Goal: Check status: Check status

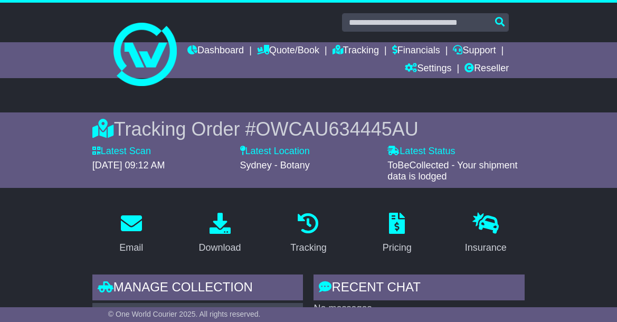
click at [349, 123] on span "OWCAU634445AU" at bounding box center [337, 129] width 162 height 22
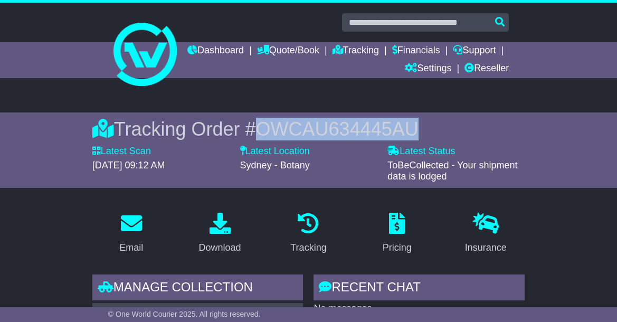
click at [349, 123] on span "OWCAU634445AU" at bounding box center [337, 129] width 162 height 22
copy span "OWCAU634445AU"
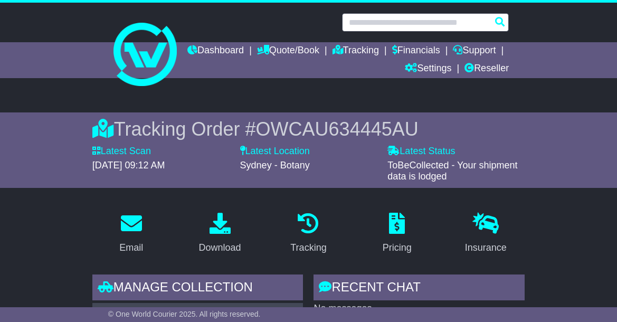
click at [384, 21] on input "text" at bounding box center [425, 22] width 167 height 18
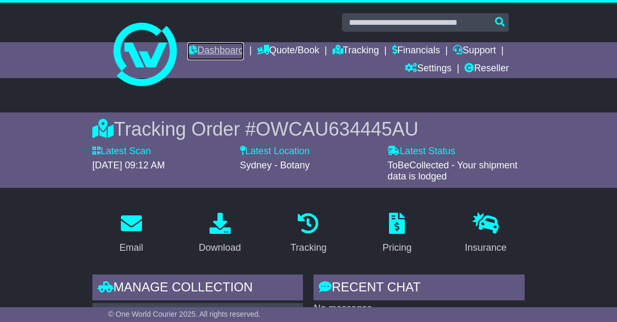
click at [244, 47] on link "Dashboard" at bounding box center [215, 51] width 56 height 18
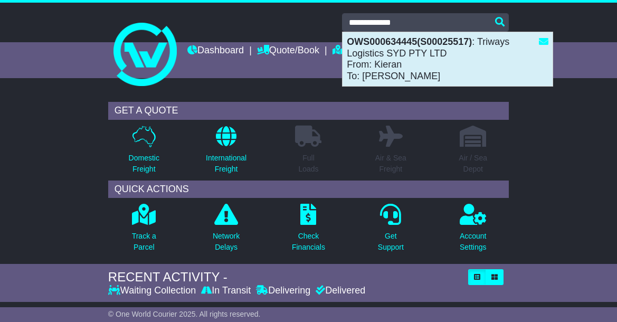
click at [385, 42] on strong "OWS000634445(S00025517)" at bounding box center [409, 41] width 125 height 11
type input "**********"
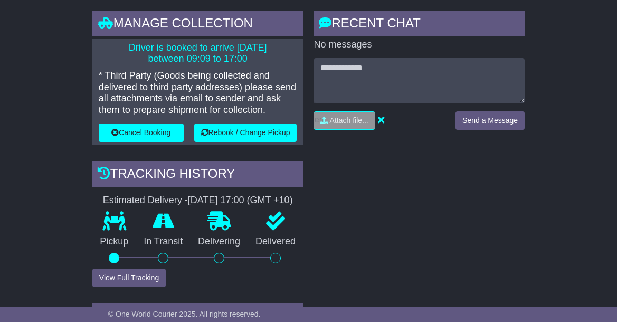
scroll to position [316, 0]
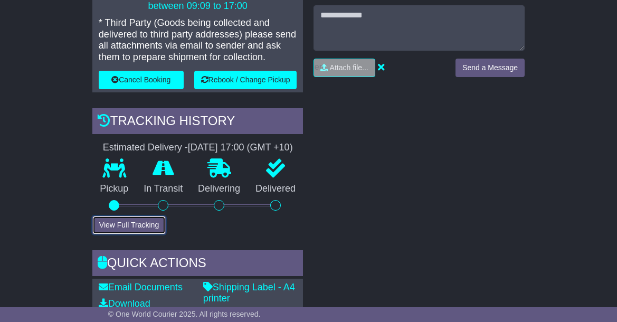
click at [132, 234] on button "View Full Tracking" at bounding box center [128, 225] width 73 height 18
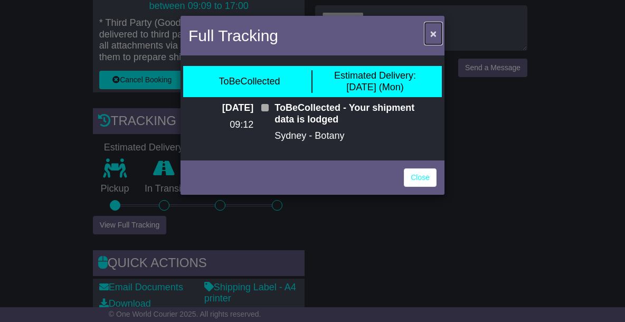
click at [431, 33] on span "×" at bounding box center [433, 33] width 6 height 12
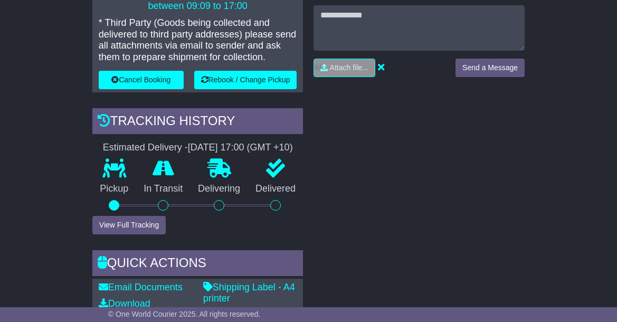
scroll to position [0, 0]
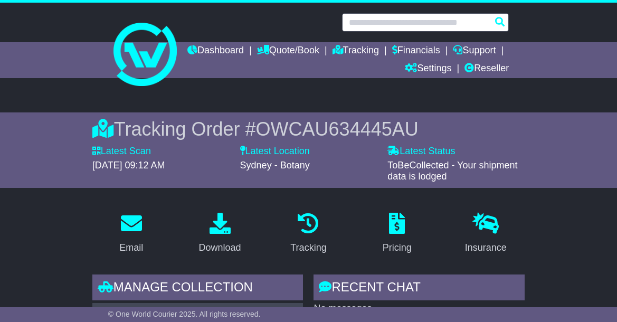
click at [390, 23] on input "text" at bounding box center [425, 22] width 167 height 18
paste input "**********"
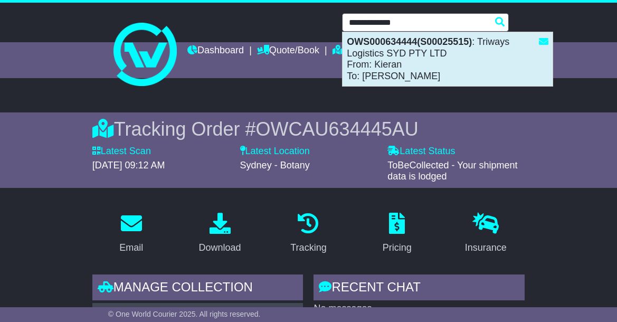
click at [387, 57] on div "OWS000634444(S00025515) : Triways Logistics SYD PTY LTD From: Kieran To: NARELL…" at bounding box center [447, 59] width 210 height 54
type input "**********"
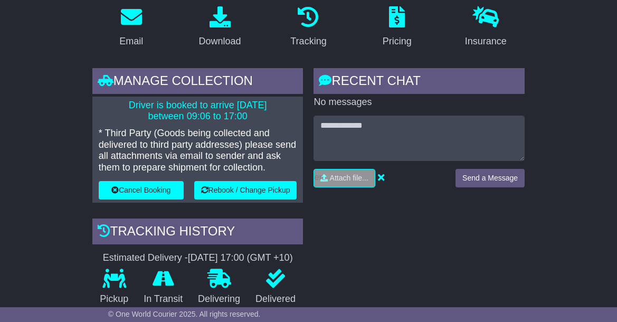
scroll to position [264, 0]
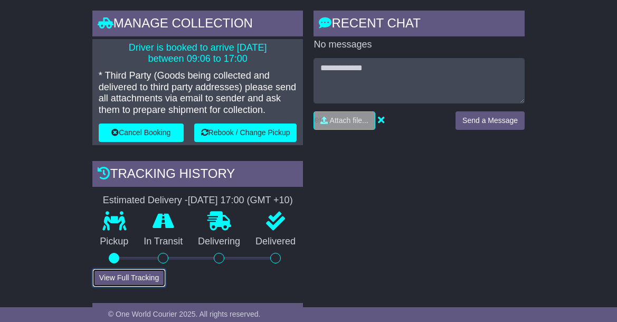
click at [114, 287] on button "View Full Tracking" at bounding box center [128, 277] width 73 height 18
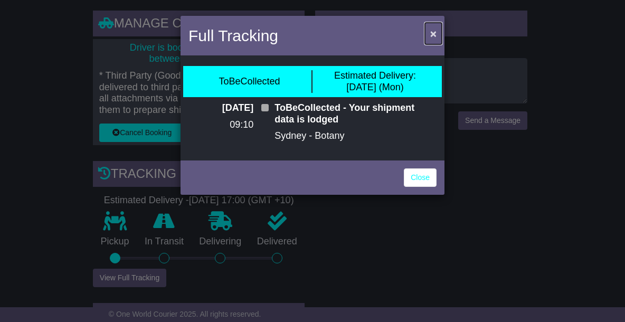
drag, startPoint x: 436, startPoint y: 27, endPoint x: 435, endPoint y: 33, distance: 5.9
click at [435, 33] on span "×" at bounding box center [433, 33] width 6 height 12
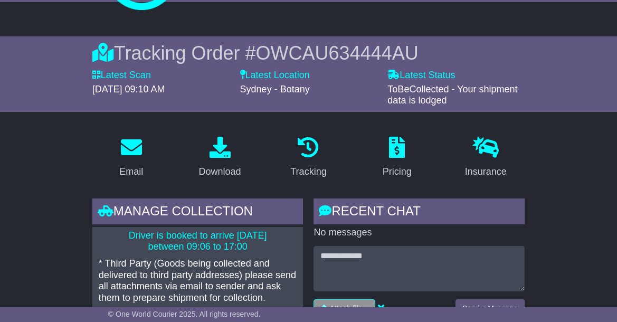
scroll to position [0, 0]
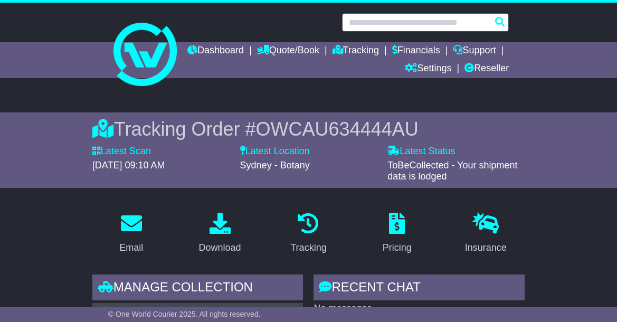
click at [389, 28] on input "text" at bounding box center [425, 22] width 167 height 18
paste input "**********"
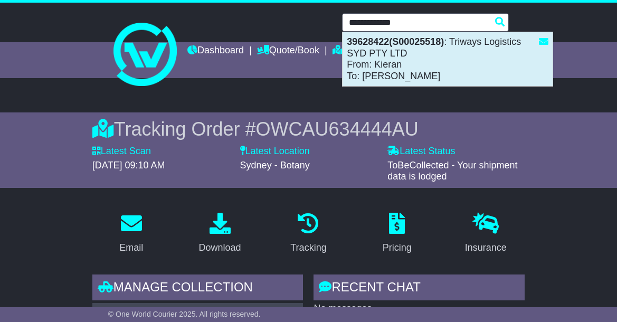
click at [380, 44] on strong "39628422(S00025518)" at bounding box center [395, 41] width 97 height 11
type input "********"
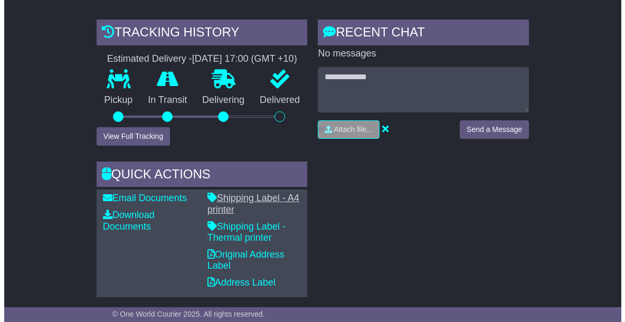
scroll to position [264, 0]
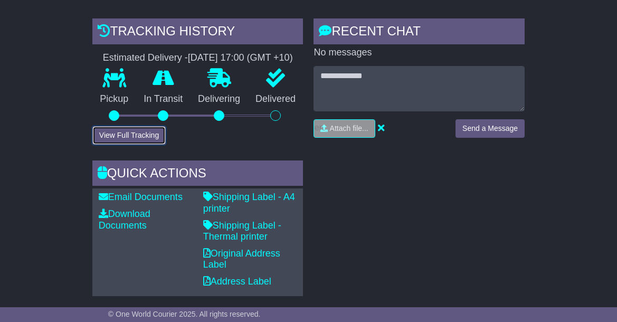
click at [110, 128] on button "View Full Tracking" at bounding box center [128, 135] width 73 height 18
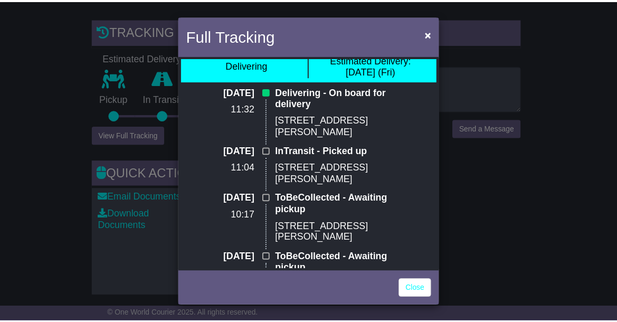
scroll to position [0, 0]
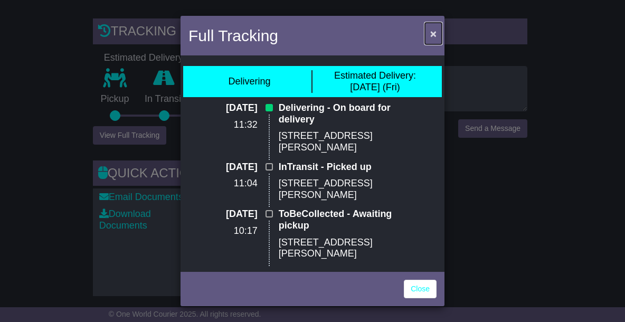
click at [431, 32] on span "×" at bounding box center [433, 33] width 6 height 12
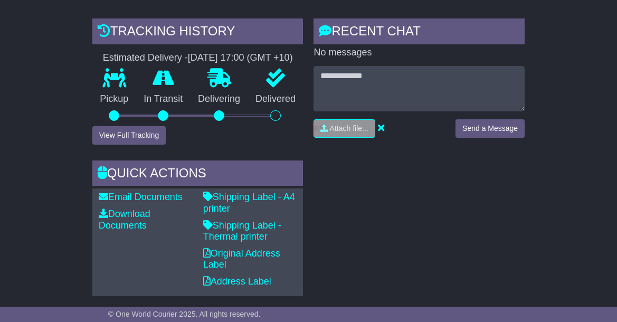
click at [434, 176] on div "RECENT CHAT Loading... No messages Attach file..." at bounding box center [419, 156] width 222 height 277
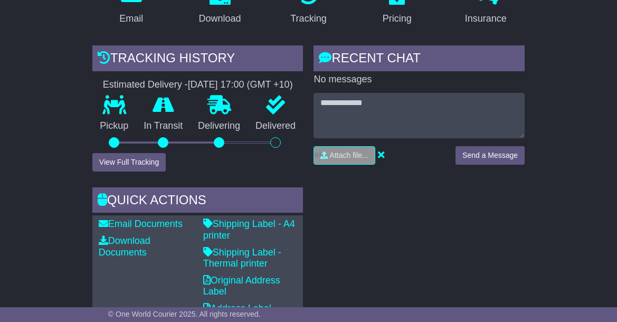
scroll to position [264, 0]
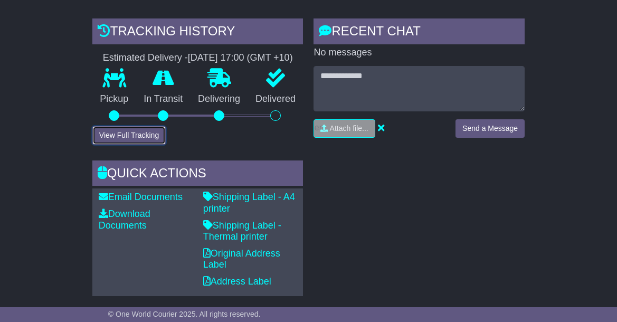
click at [136, 134] on button "View Full Tracking" at bounding box center [128, 135] width 73 height 18
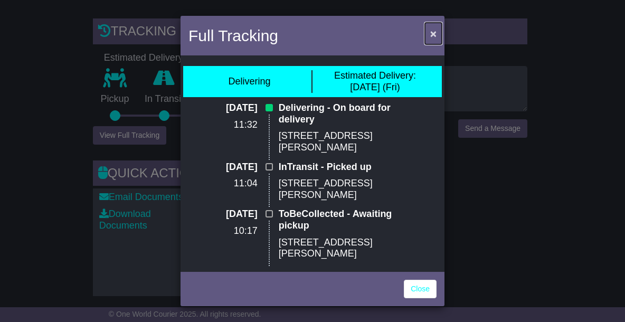
click at [433, 32] on span "×" at bounding box center [433, 33] width 6 height 12
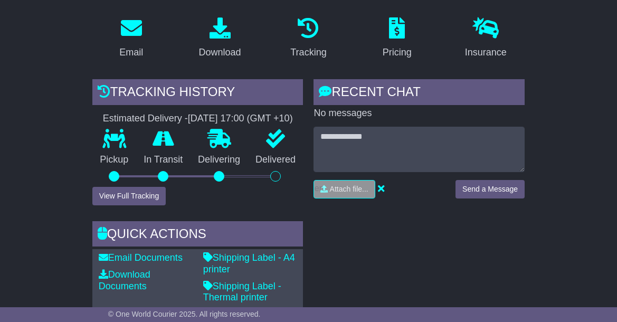
scroll to position [0, 0]
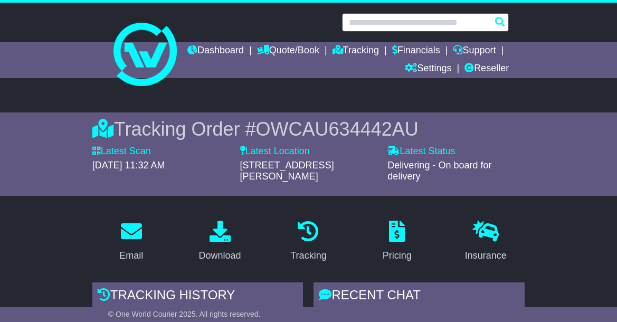
click at [398, 23] on input "text" at bounding box center [425, 22] width 167 height 18
paste input "**********"
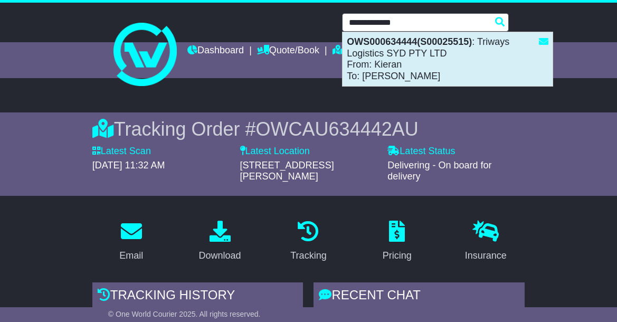
click at [398, 49] on div "OWS000634444(S00025515) : Triways Logistics SYD PTY LTD From: Kieran To: NARELL…" at bounding box center [447, 59] width 210 height 54
type input "**********"
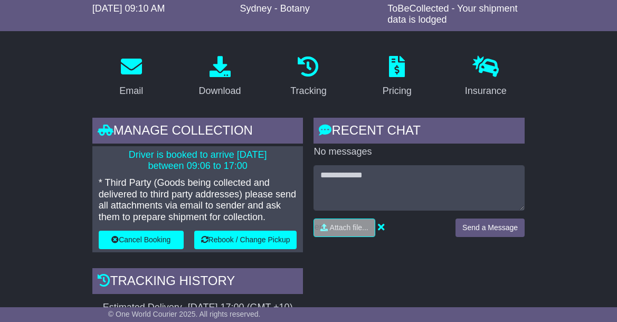
scroll to position [158, 0]
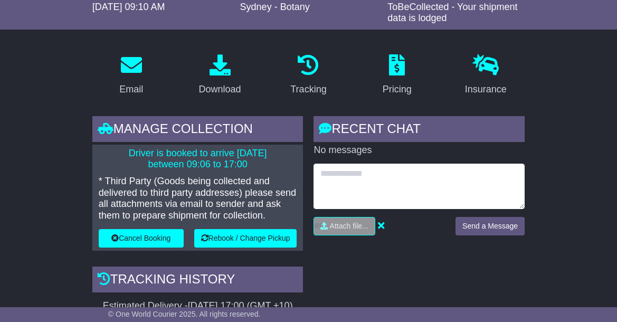
click at [348, 187] on textarea at bounding box center [418, 186] width 211 height 45
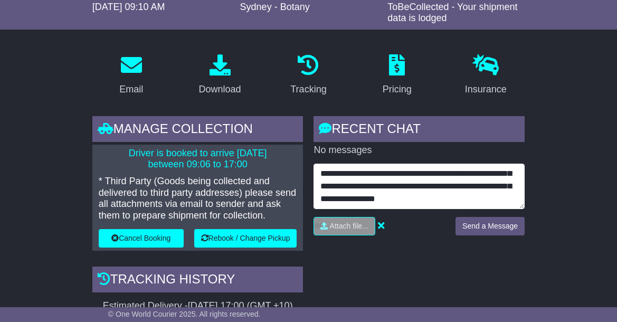
scroll to position [59, 0]
type textarea "**********"
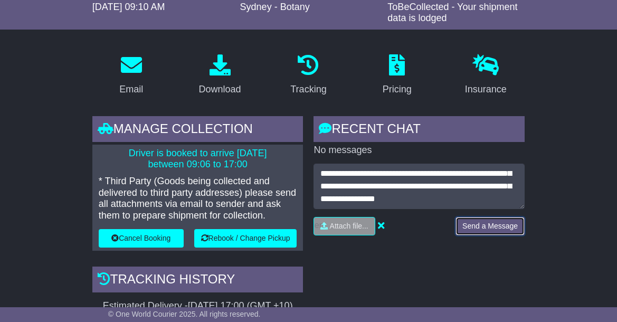
click at [509, 226] on button "Send a Message" at bounding box center [489, 226] width 69 height 18
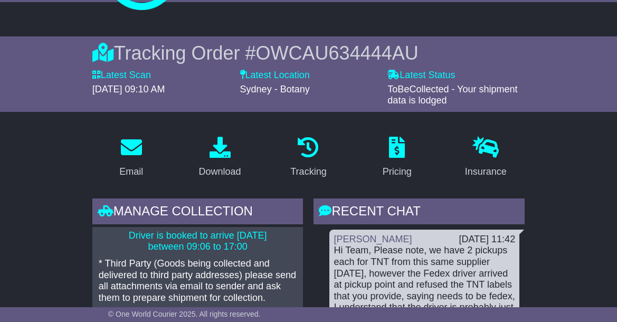
scroll to position [0, 0]
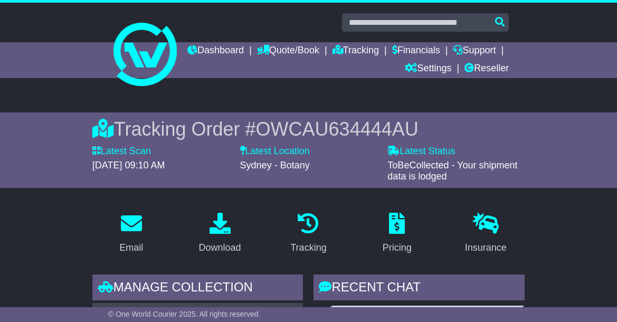
click at [313, 119] on span "OWCAU634444AU" at bounding box center [337, 129] width 162 height 22
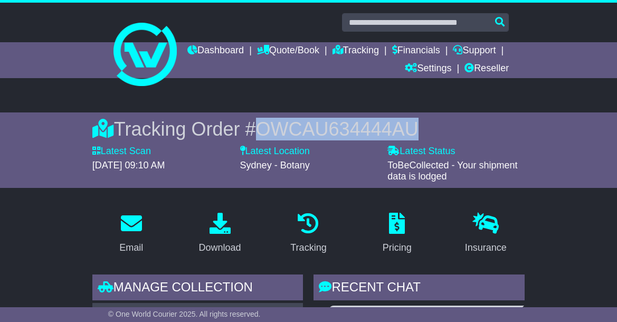
click at [313, 119] on span "OWCAU634444AU" at bounding box center [337, 129] width 162 height 22
copy span "OWCAU634444AU"
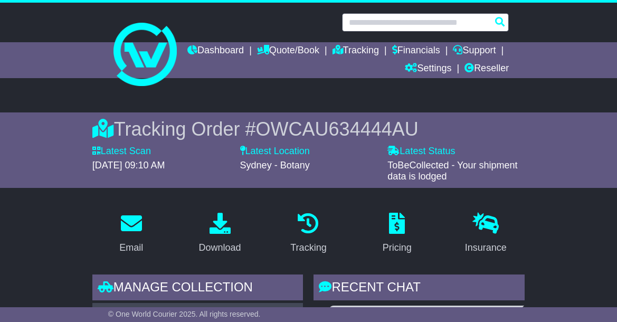
click at [360, 23] on input "text" at bounding box center [425, 22] width 167 height 18
paste input "**********"
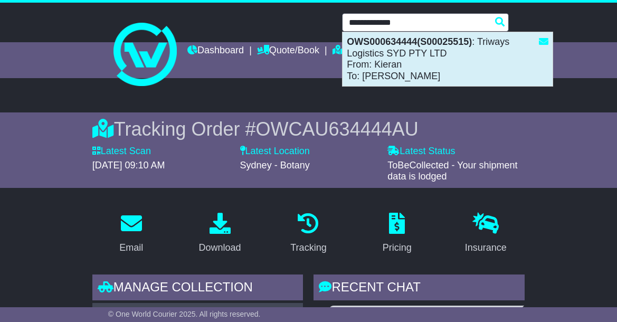
click at [420, 52] on div "OWS000634444(S00025515) : Triways Logistics SYD PTY LTD From: Kieran To: NARELL…" at bounding box center [447, 59] width 210 height 54
type input "**********"
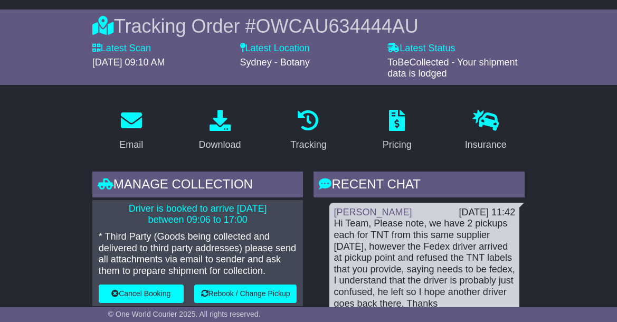
scroll to position [105, 0]
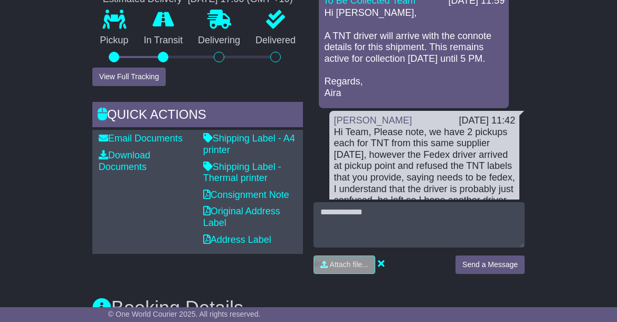
scroll to position [316, 0]
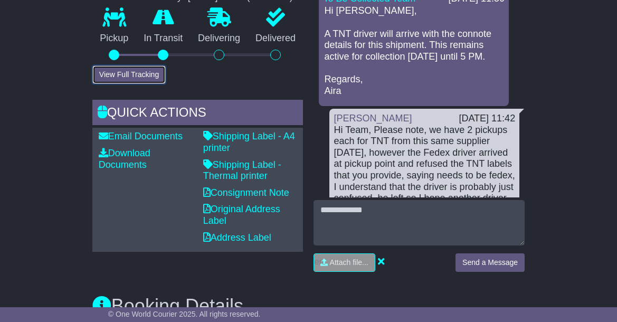
click at [126, 84] on button "View Full Tracking" at bounding box center [128, 74] width 73 height 18
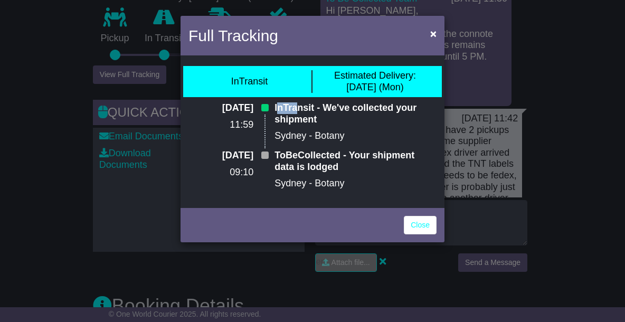
drag, startPoint x: 278, startPoint y: 107, endPoint x: 301, endPoint y: 109, distance: 23.3
click at [300, 109] on p "InTransit - We've collected your shipment" at bounding box center [355, 113] width 162 height 23
click at [319, 118] on p "InTransit - We've collected your shipment" at bounding box center [355, 113] width 162 height 23
click at [432, 36] on span "×" at bounding box center [433, 33] width 6 height 12
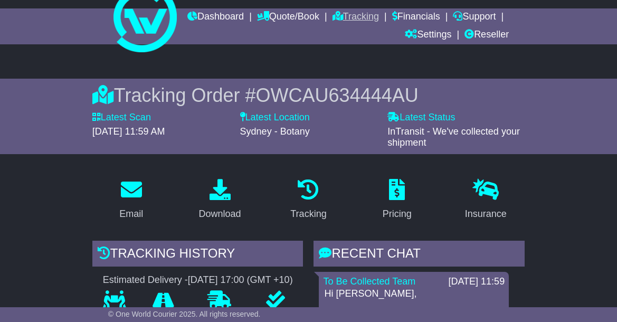
scroll to position [0, 0]
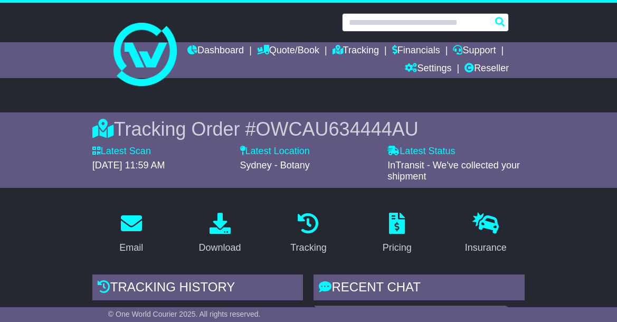
click at [380, 18] on input "text" at bounding box center [425, 22] width 167 height 18
paste input "**********"
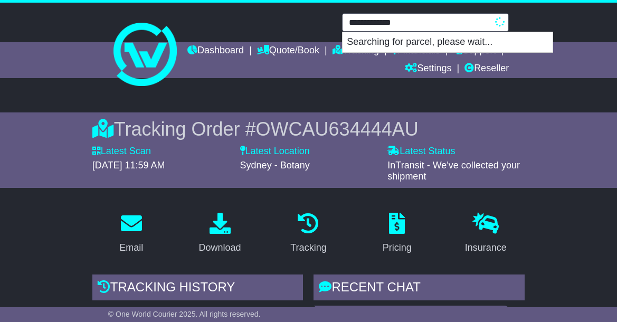
click at [422, 23] on input "**********" at bounding box center [425, 22] width 167 height 18
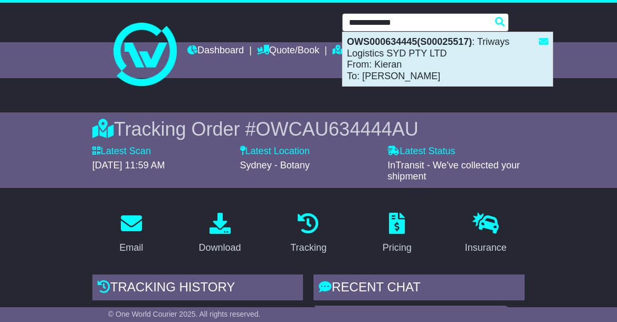
click at [388, 48] on div "OWS000634445(S00025517) : Triways Logistics SYD PTY LTD From: Kieran To: DMITRY…" at bounding box center [447, 59] width 210 height 54
type input "**********"
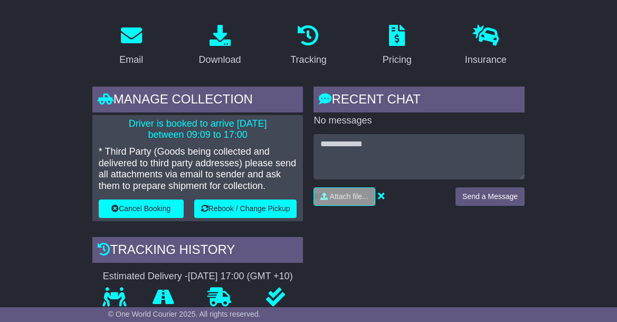
scroll to position [211, 0]
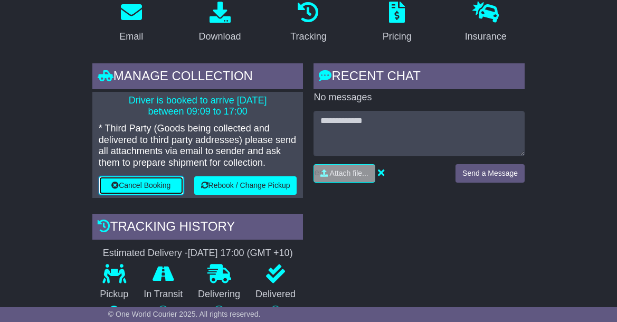
drag, startPoint x: 152, startPoint y: 183, endPoint x: 174, endPoint y: 255, distance: 75.4
click at [174, 255] on div "Manage collection Driver is booked to arrive [DATE] between 09:09 to 17:00 * Th…" at bounding box center [198, 285] width 222 height 444
click at [170, 256] on div "Estimated Delivery - [DATE] 17:00 (GMT +10)" at bounding box center [197, 253] width 211 height 12
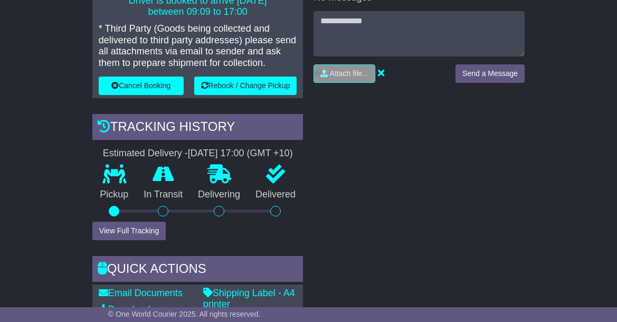
scroll to position [316, 0]
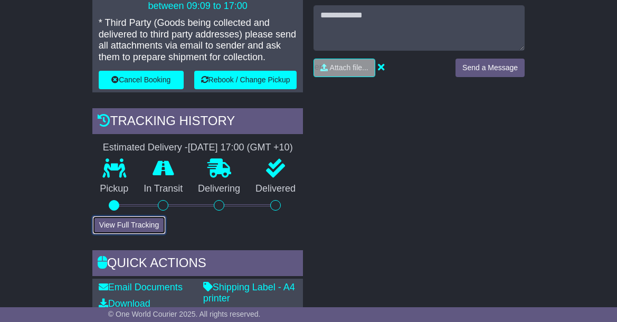
click at [116, 234] on button "View Full Tracking" at bounding box center [128, 225] width 73 height 18
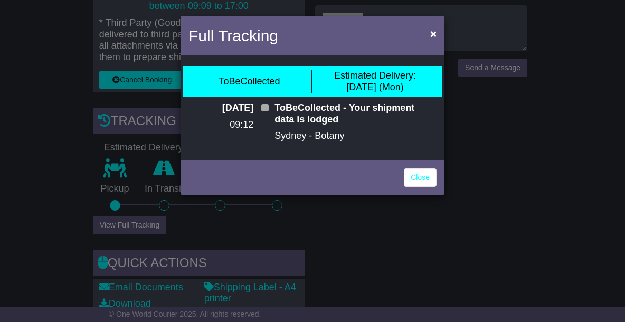
click at [117, 238] on div "Full Tracking × ToBeCollected Estimated Delivery: [DATE] (Mon) [DATE] 09:12 ToB…" at bounding box center [312, 161] width 625 height 322
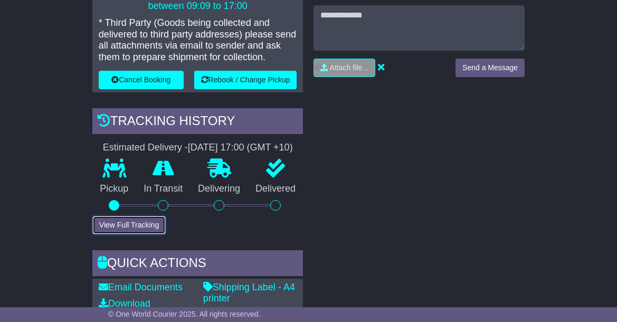
click at [116, 234] on button "View Full Tracking" at bounding box center [128, 225] width 73 height 18
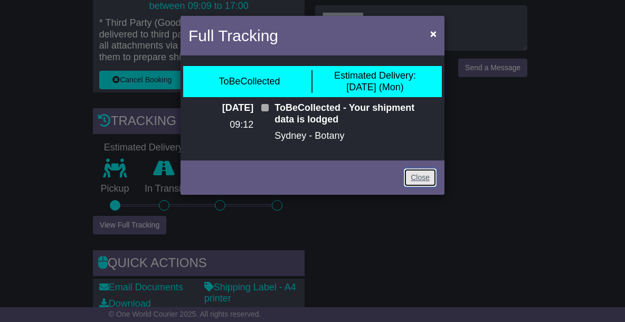
click at [422, 178] on link "Close" at bounding box center [420, 177] width 33 height 18
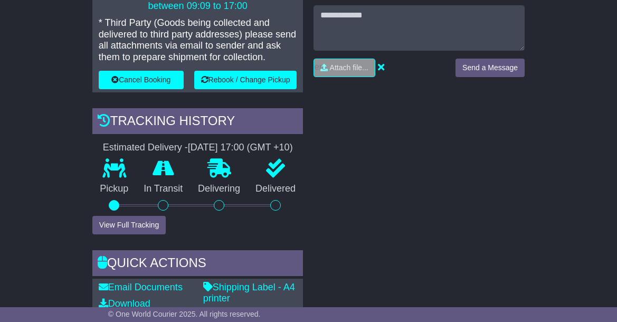
click at [469, 157] on div "RECENT CHAT Loading... No messages Attach file..." at bounding box center [419, 180] width 222 height 444
